Goal: Check status: Check status

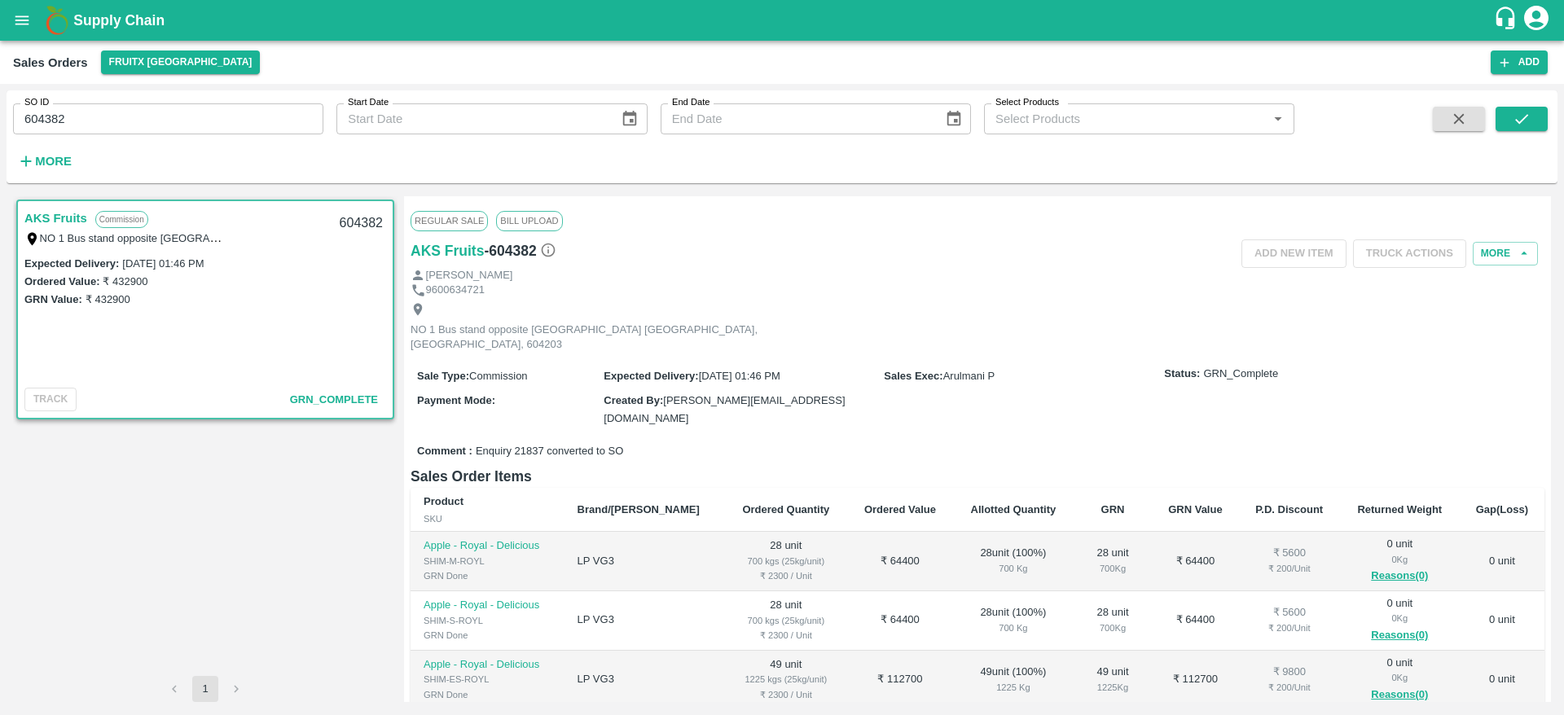
click at [358, 222] on div "604382" at bounding box center [361, 223] width 63 height 38
copy div "604382"
click at [20, 15] on icon "open drawer" at bounding box center [22, 20] width 18 height 18
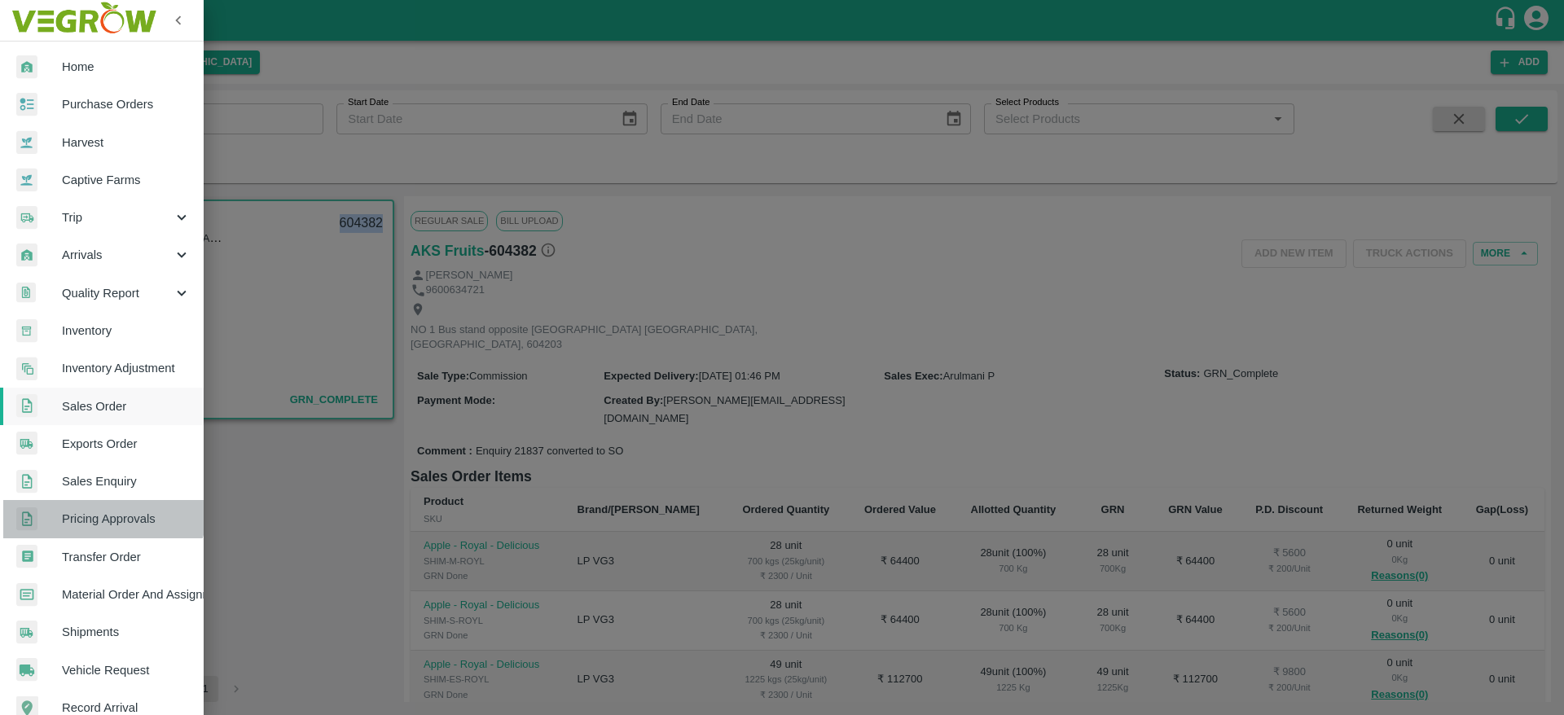
click at [103, 508] on link "Pricing Approvals" at bounding box center [102, 518] width 204 height 37
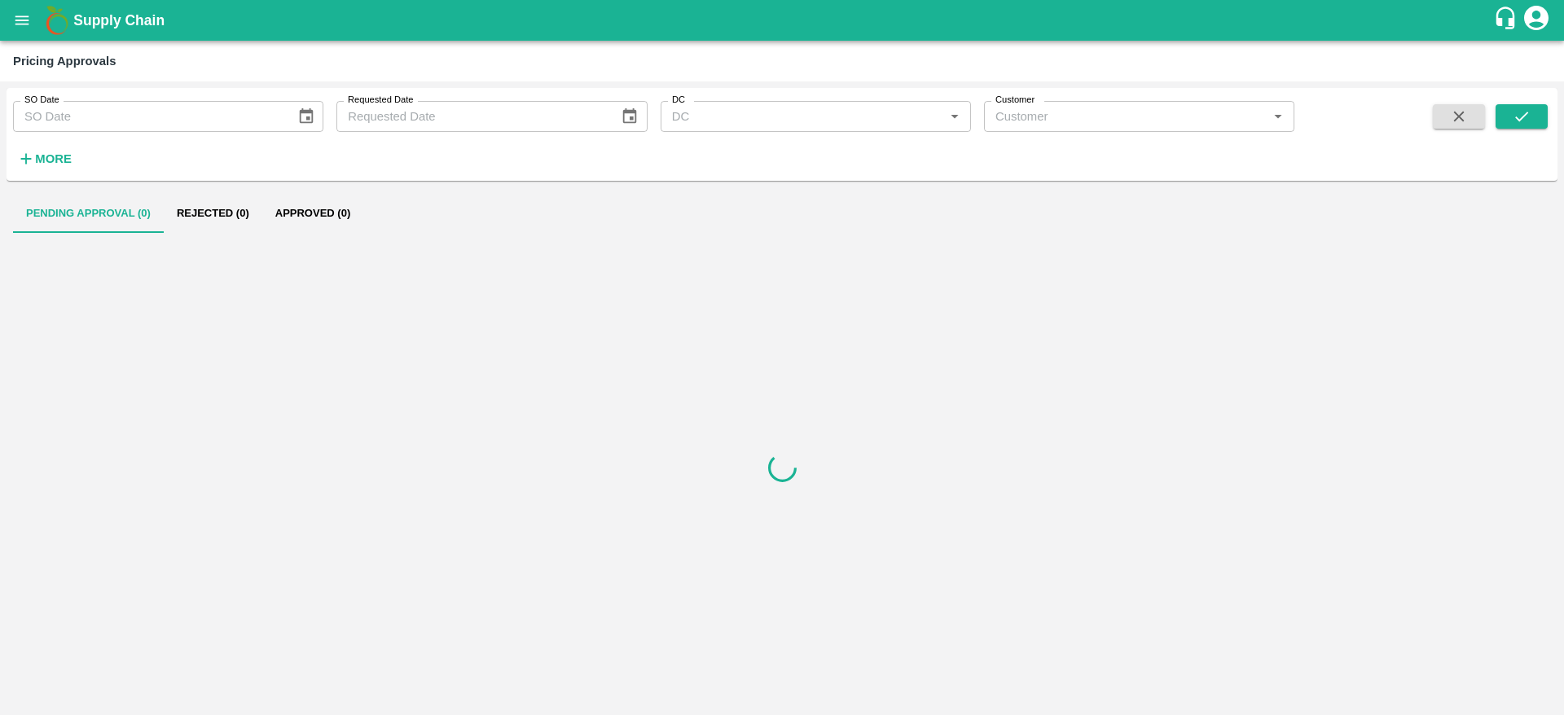
click at [16, 166] on button "More" at bounding box center [44, 159] width 63 height 28
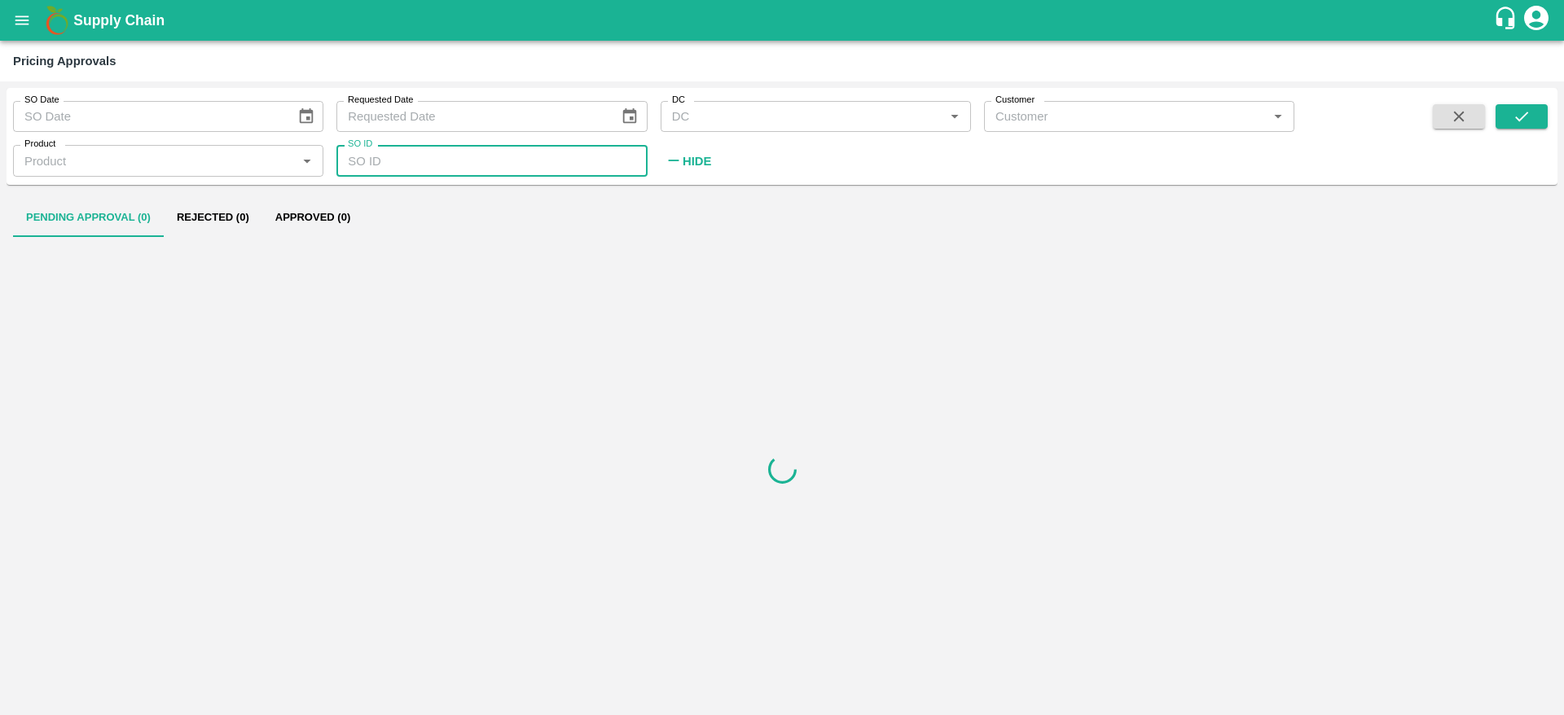
click at [471, 175] on input "SO ID" at bounding box center [491, 160] width 310 height 31
paste input "text"
type input "604382"
click at [1528, 116] on icon "submit" at bounding box center [1522, 117] width 18 height 18
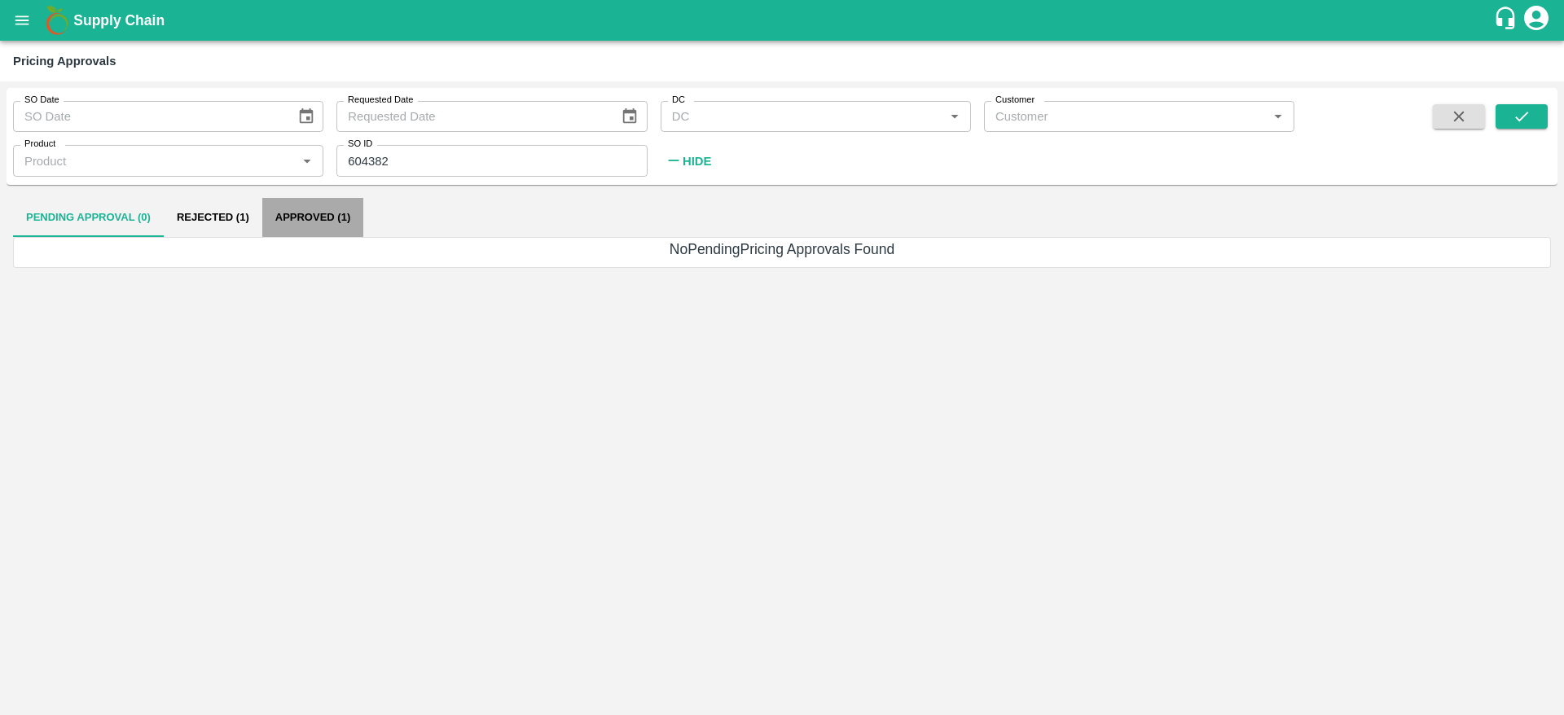
click at [292, 224] on button "Approved (1)" at bounding box center [312, 217] width 101 height 39
click at [1524, 100] on div "SO Date SO Date Requested Date Requested Date DC DC   * Customer Customer   * P…" at bounding box center [782, 136] width 1551 height 84
click at [1517, 112] on icon "submit" at bounding box center [1522, 117] width 18 height 18
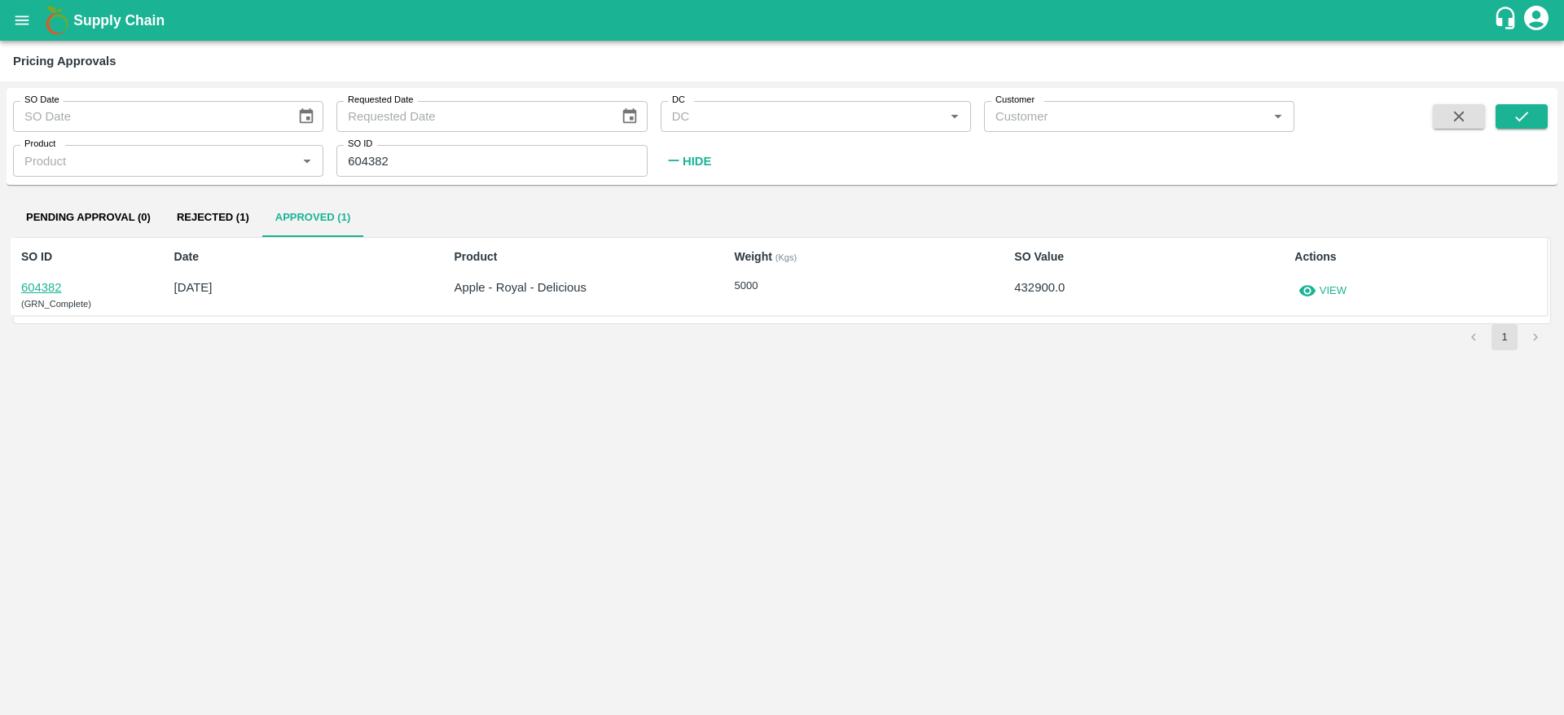
click at [1311, 301] on button "View" at bounding box center [1322, 291] width 56 height 24
